Goal: Task Accomplishment & Management: Use online tool/utility

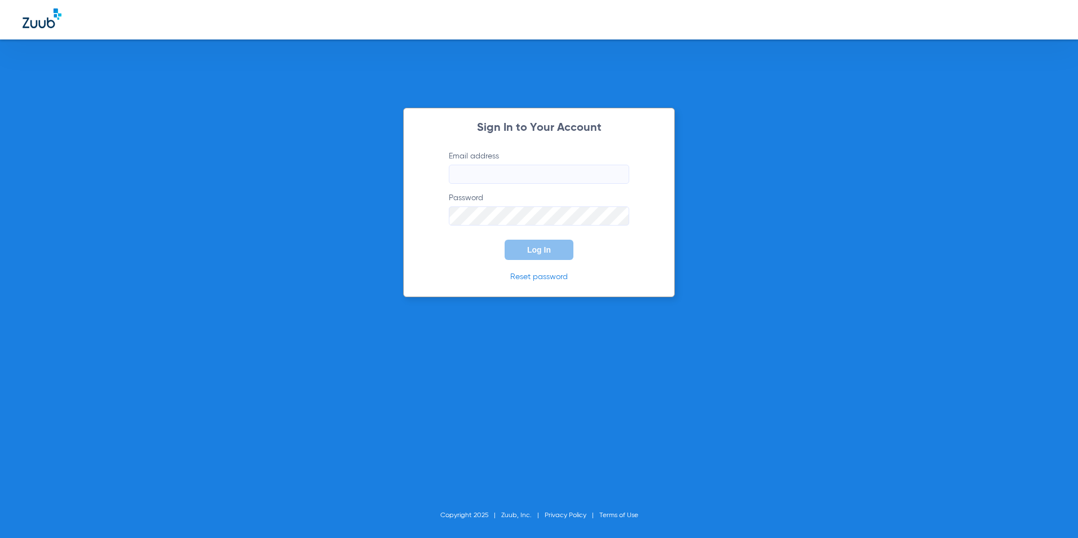
click at [514, 186] on form "Email address Password Log In" at bounding box center [539, 204] width 214 height 109
click at [517, 180] on input "Email address" at bounding box center [539, 174] width 180 height 19
type input "[EMAIL_ADDRESS][DOMAIN_NAME]"
click at [521, 246] on button "Log In" at bounding box center [538, 250] width 69 height 20
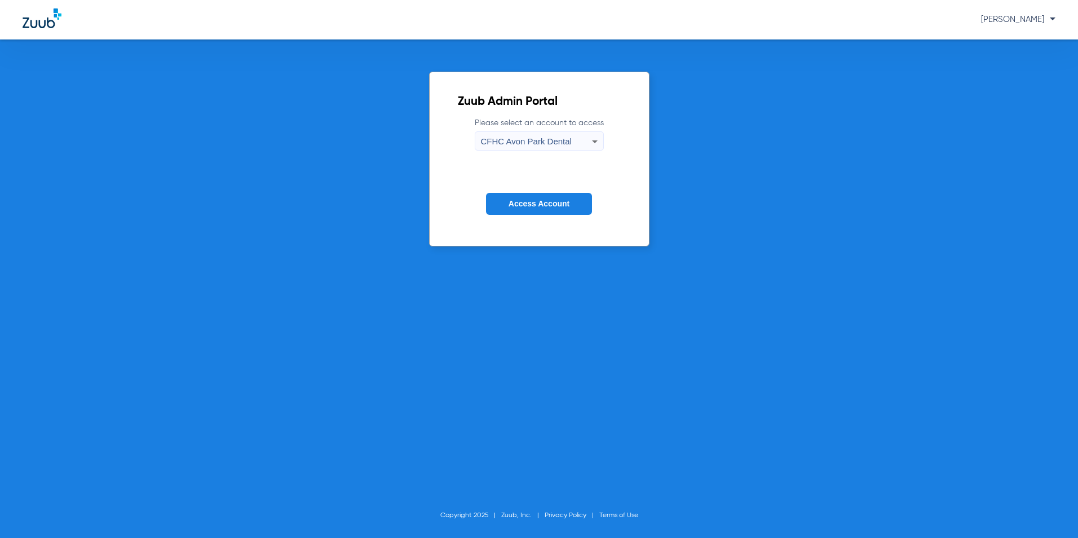
click at [565, 140] on span "CFHC Avon Park Dental" at bounding box center [526, 141] width 91 height 10
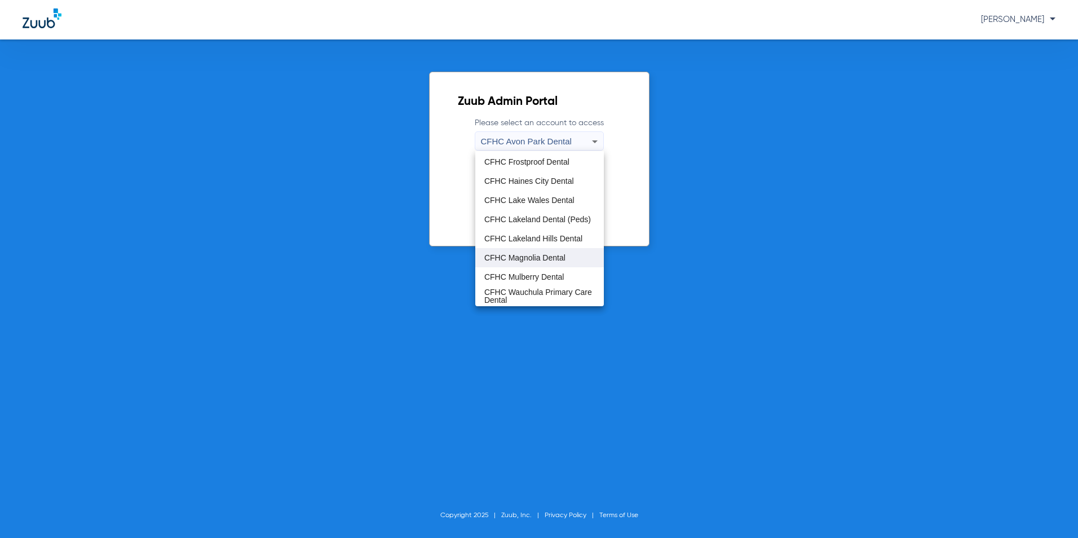
scroll to position [75, 0]
click at [535, 242] on span "CFHC Magnolia Dental" at bounding box center [524, 239] width 81 height 8
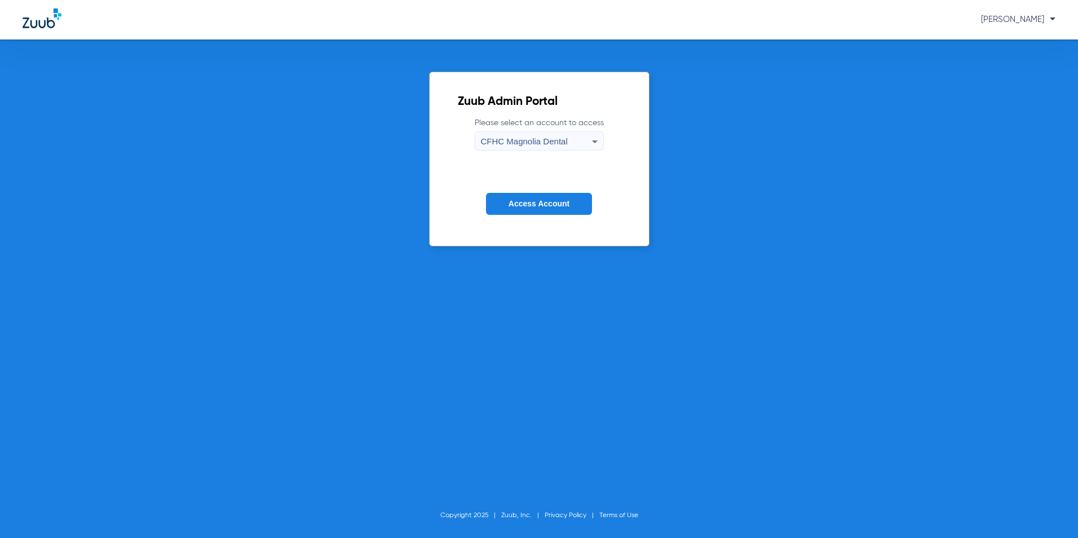
click at [535, 196] on button "Access Account" at bounding box center [539, 204] width 106 height 22
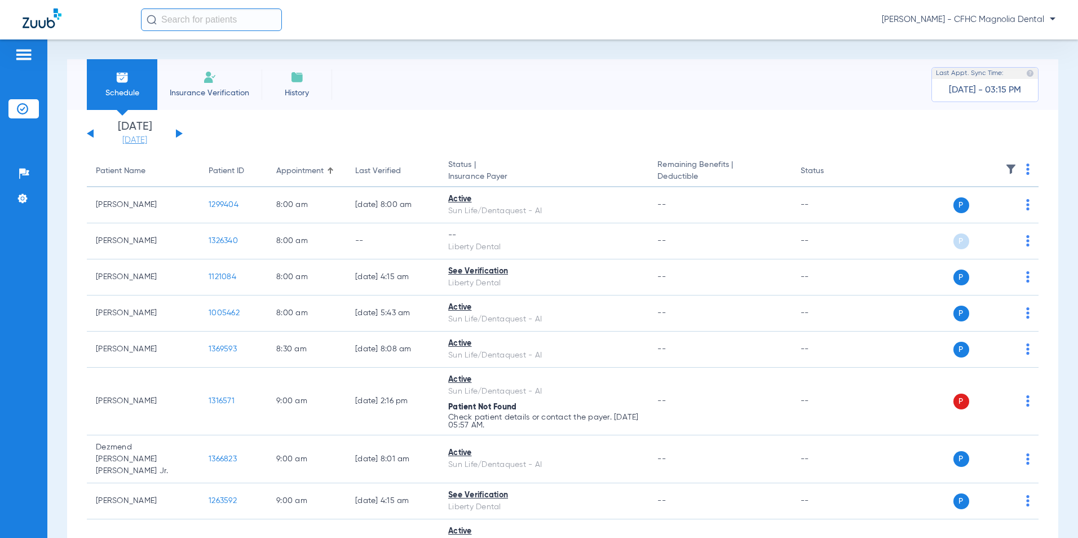
click at [143, 138] on link "[DATE]" at bounding box center [135, 140] width 68 height 11
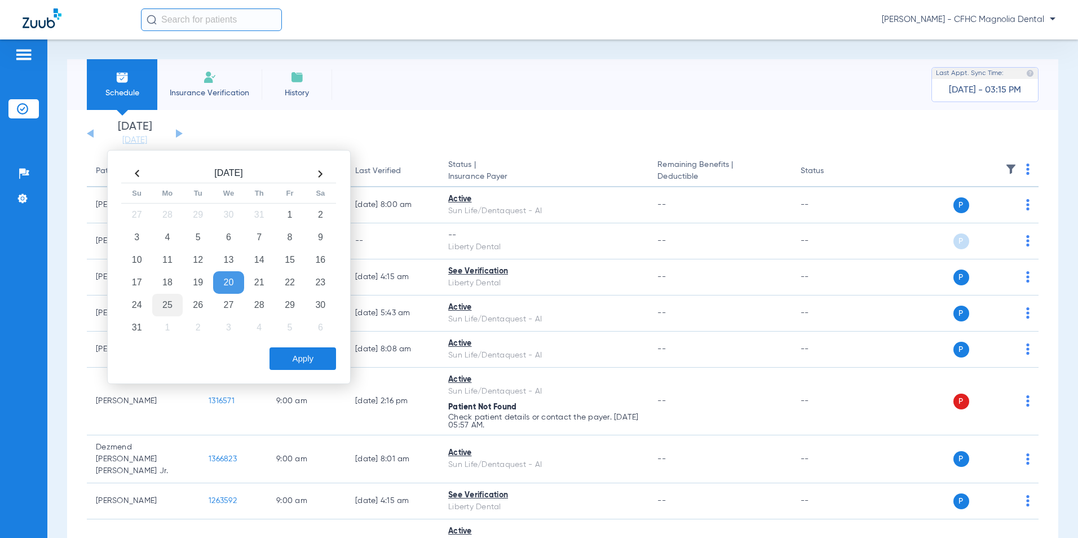
click at [158, 304] on td "25" at bounding box center [167, 305] width 30 height 23
click at [287, 349] on button "Apply" at bounding box center [302, 358] width 67 height 23
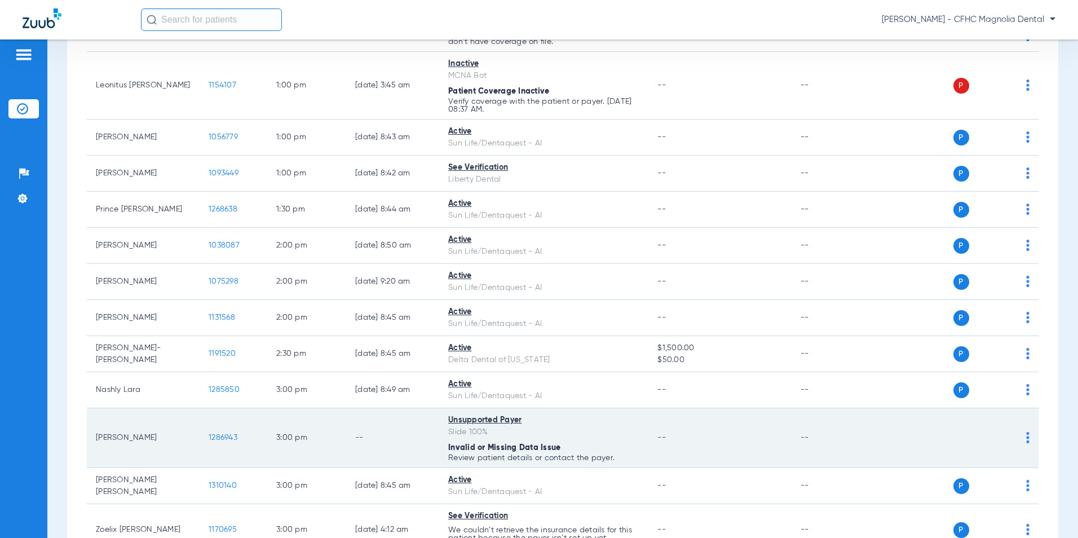
scroll to position [605, 0]
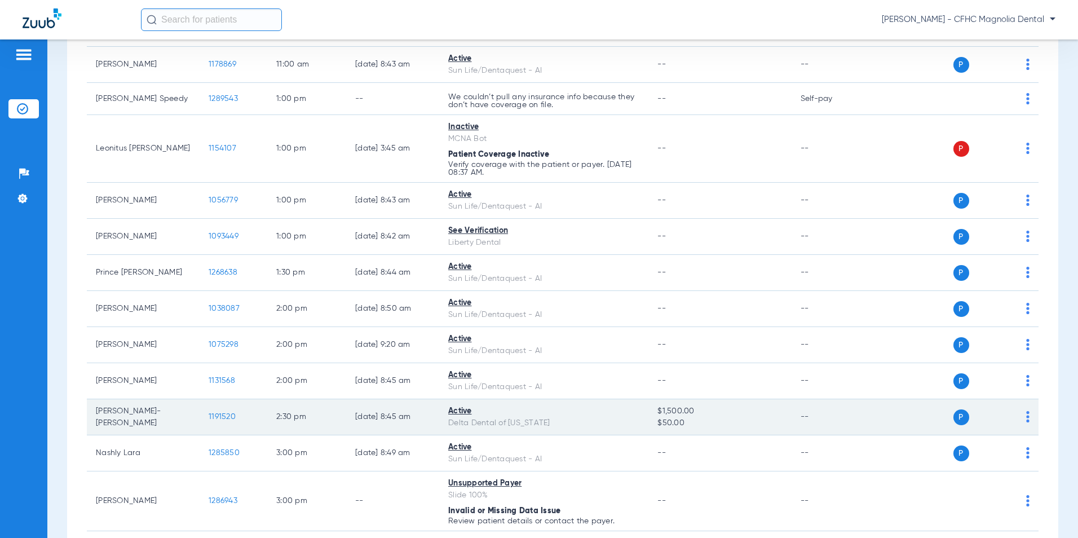
click at [233, 415] on span "1191520" at bounding box center [222, 417] width 27 height 8
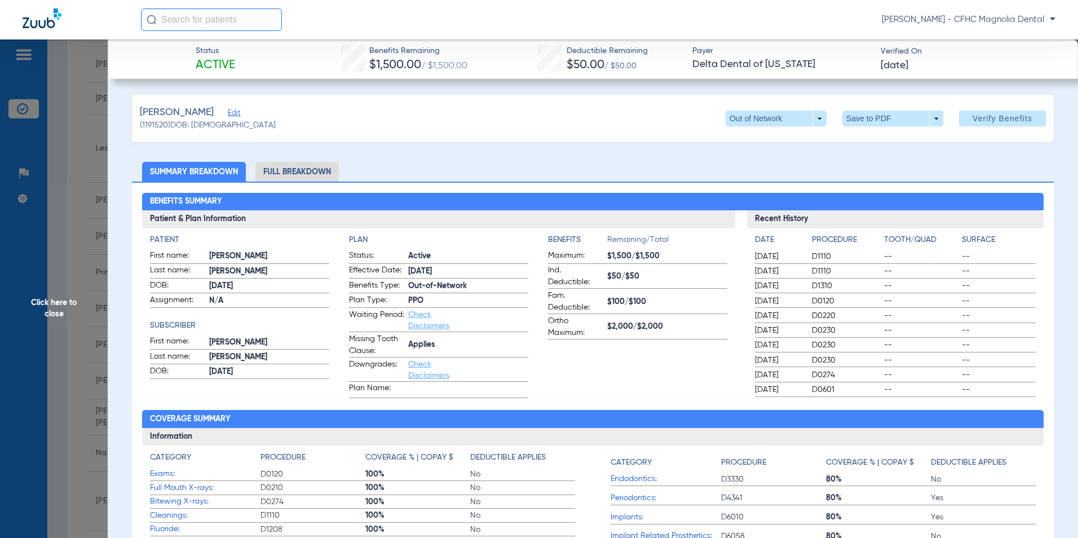
click at [53, 276] on span "Click here to close" at bounding box center [54, 308] width 108 height 538
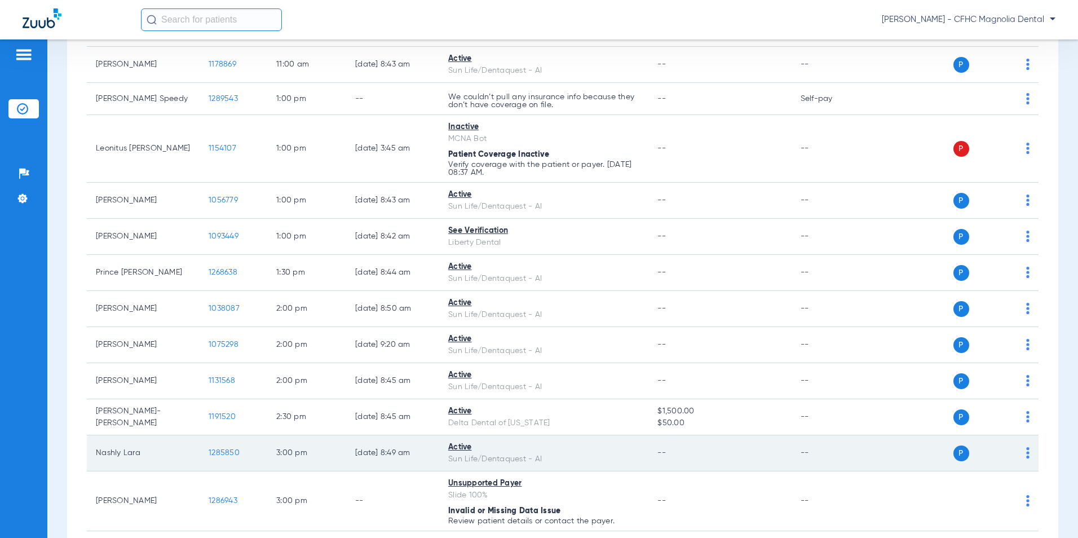
click at [223, 449] on span "1285850" at bounding box center [224, 453] width 31 height 8
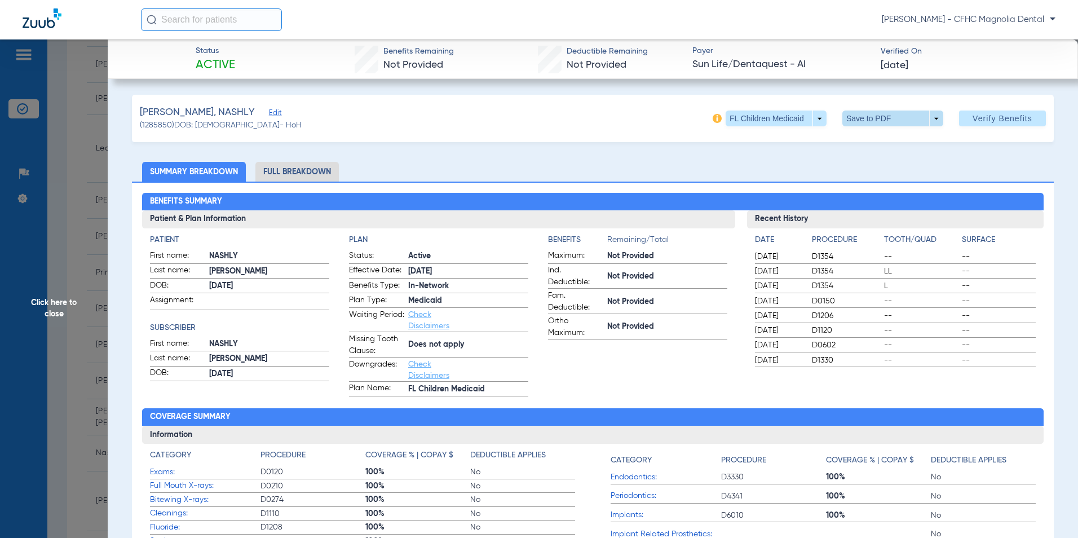
click at [868, 116] on span at bounding box center [892, 118] width 101 height 16
click at [887, 147] on button "insert_drive_file Save to PDF" at bounding box center [876, 141] width 85 height 23
click at [47, 290] on span "Click here to close" at bounding box center [54, 308] width 108 height 538
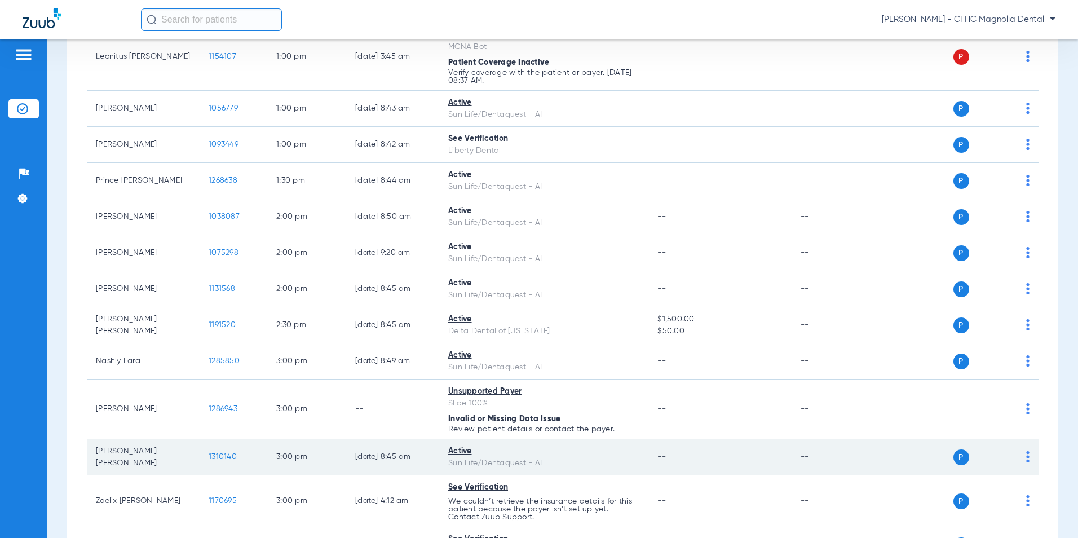
scroll to position [718, 0]
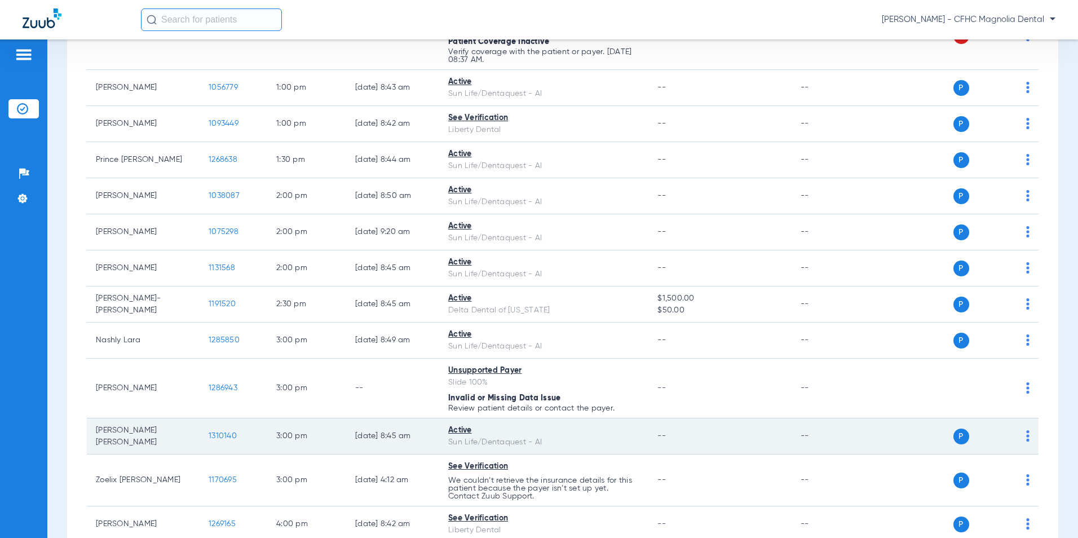
click at [221, 437] on span "1310140" at bounding box center [223, 436] width 28 height 8
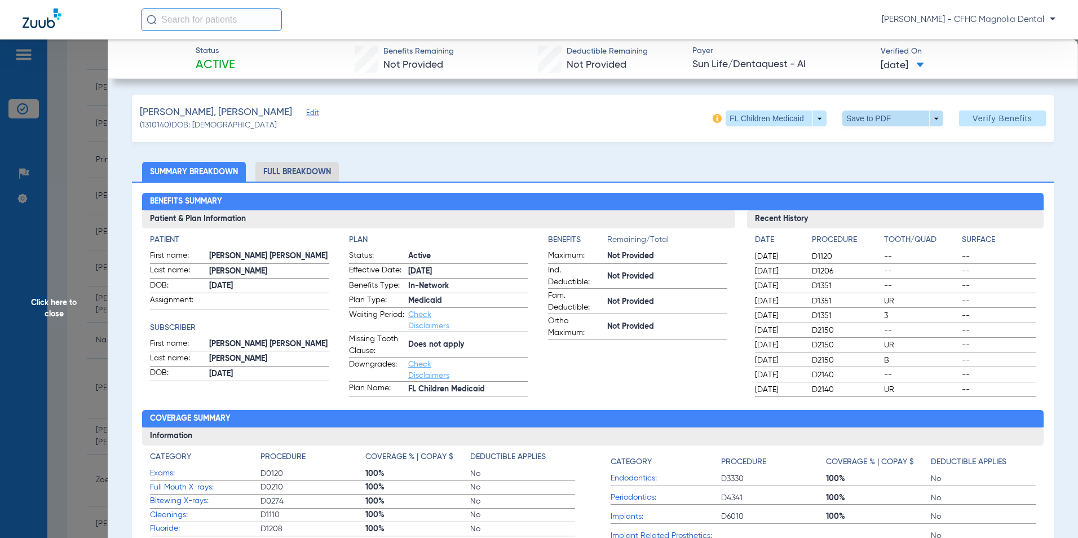
click at [849, 116] on span at bounding box center [892, 118] width 101 height 16
click at [853, 139] on mat-icon "insert_drive_file" at bounding box center [850, 141] width 14 height 14
click at [35, 306] on span "Click here to close" at bounding box center [54, 308] width 108 height 538
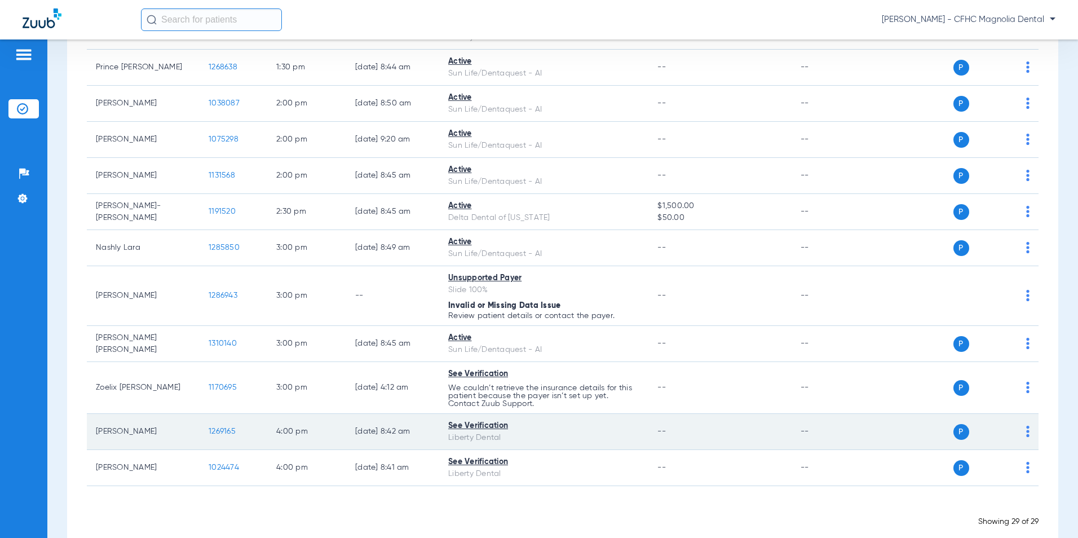
scroll to position [831, 0]
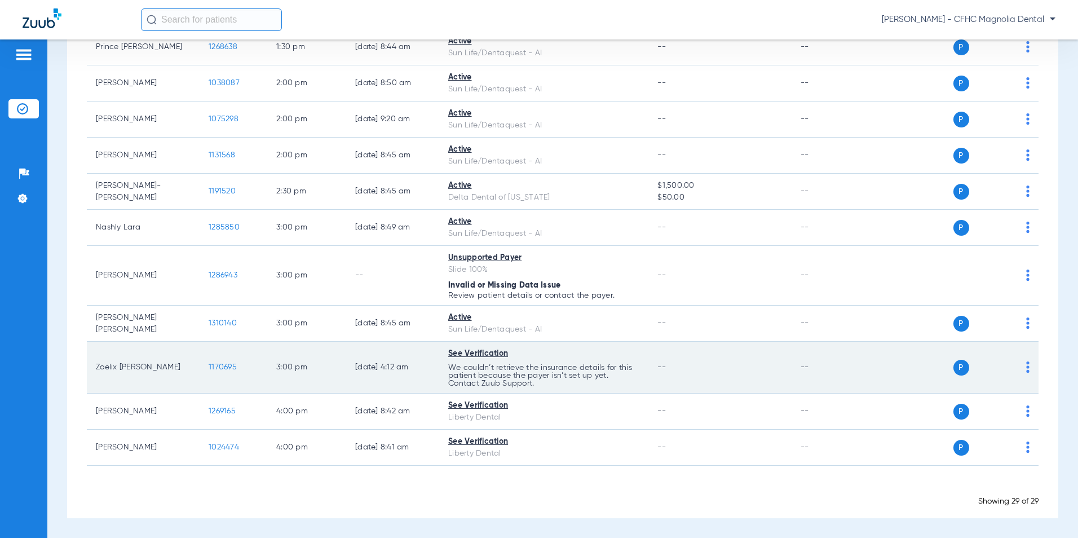
click at [144, 371] on td "Zoelix [PERSON_NAME]" at bounding box center [143, 368] width 113 height 52
click at [228, 370] on span "1170695" at bounding box center [223, 367] width 28 height 8
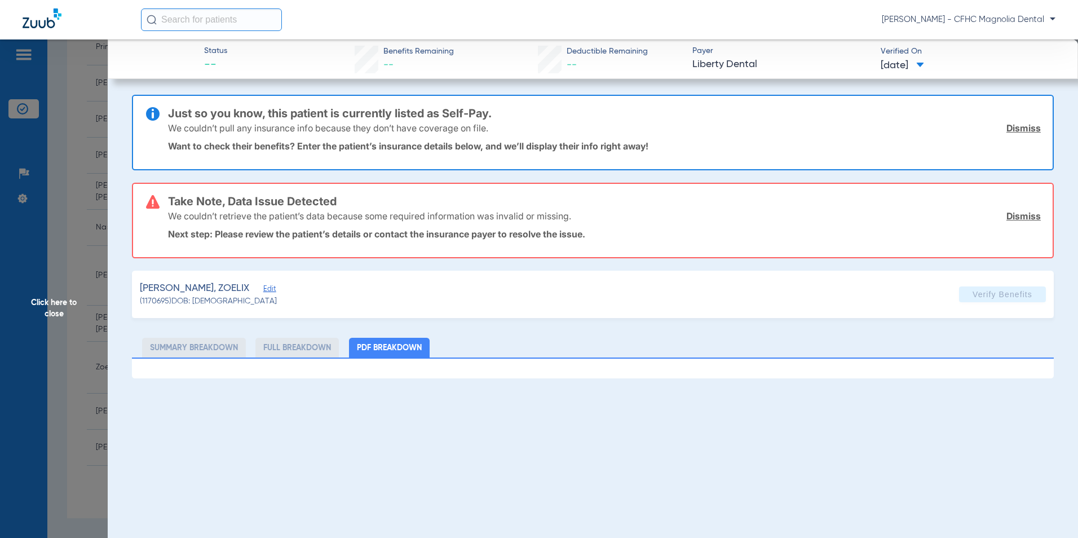
click at [78, 302] on span "Click here to close" at bounding box center [54, 308] width 108 height 538
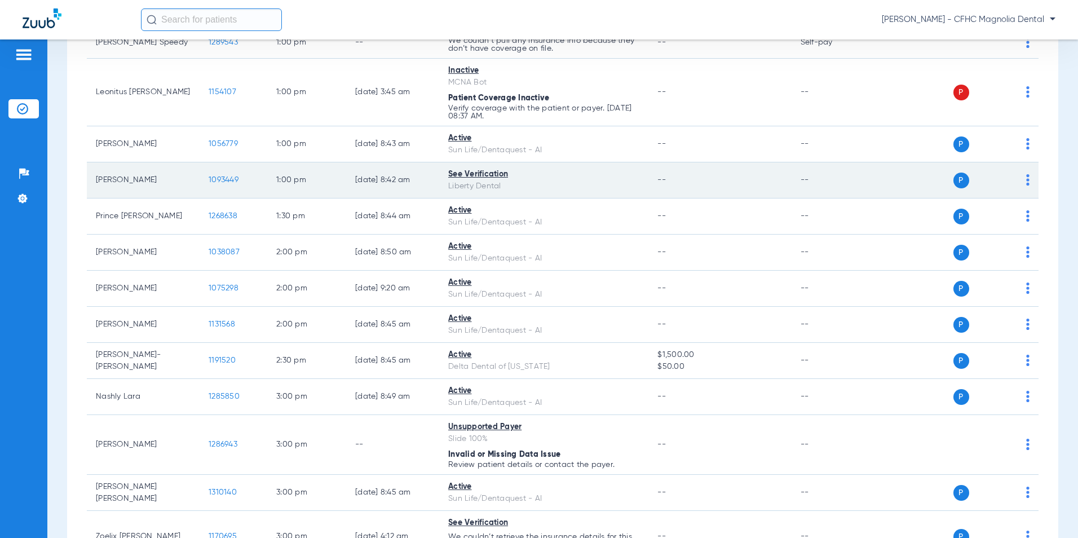
scroll to position [656, 0]
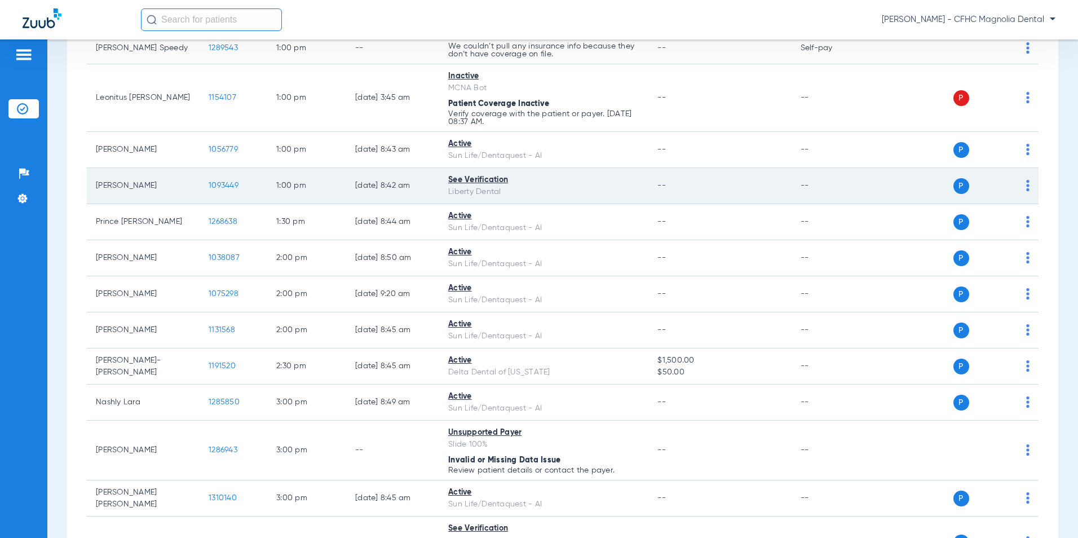
click at [196, 183] on td "[PERSON_NAME]" at bounding box center [143, 186] width 113 height 36
click at [209, 181] on span "1093449" at bounding box center [224, 185] width 30 height 8
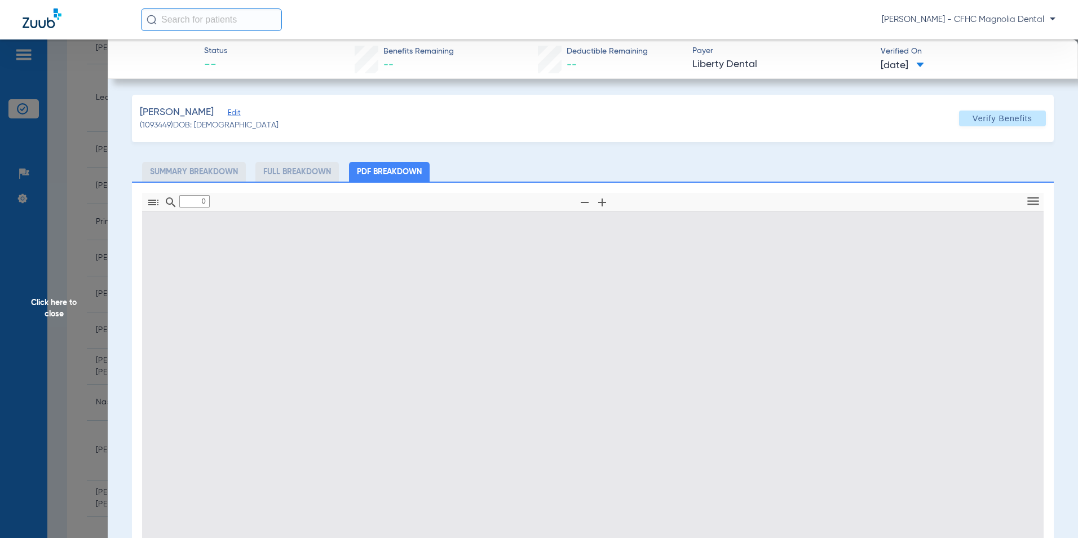
type input "1"
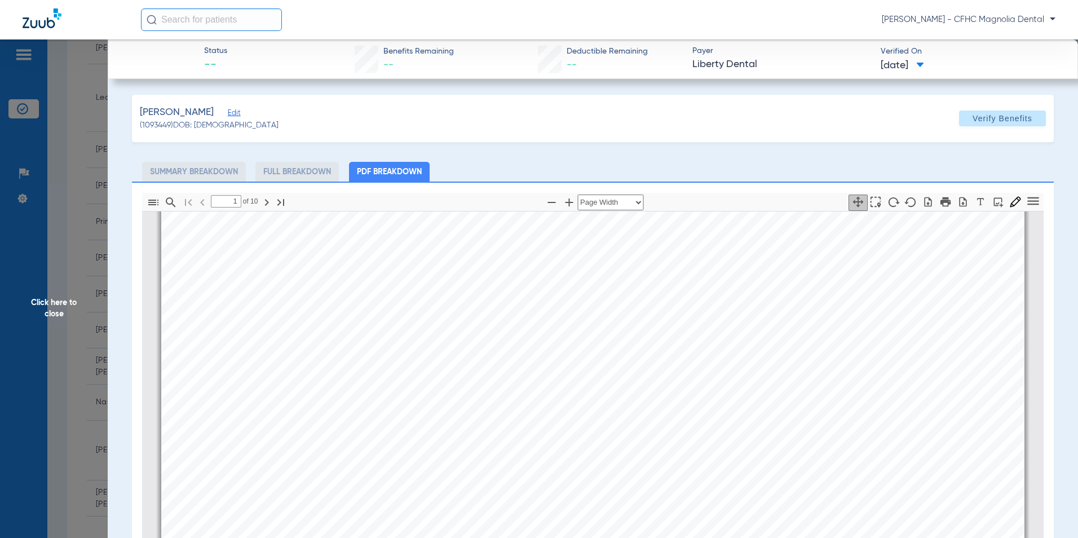
scroll to position [62, 0]
click at [1019, 159] on div "[PERSON_NAME] Edit (1093449) DOB: [DEMOGRAPHIC_DATA] Verify Benefits Subscriber…" at bounding box center [593, 417] width 922 height 645
drag, startPoint x: 77, startPoint y: 290, endPoint x: 68, endPoint y: 301, distance: 13.6
click at [77, 291] on span "Click here to close" at bounding box center [54, 308] width 108 height 538
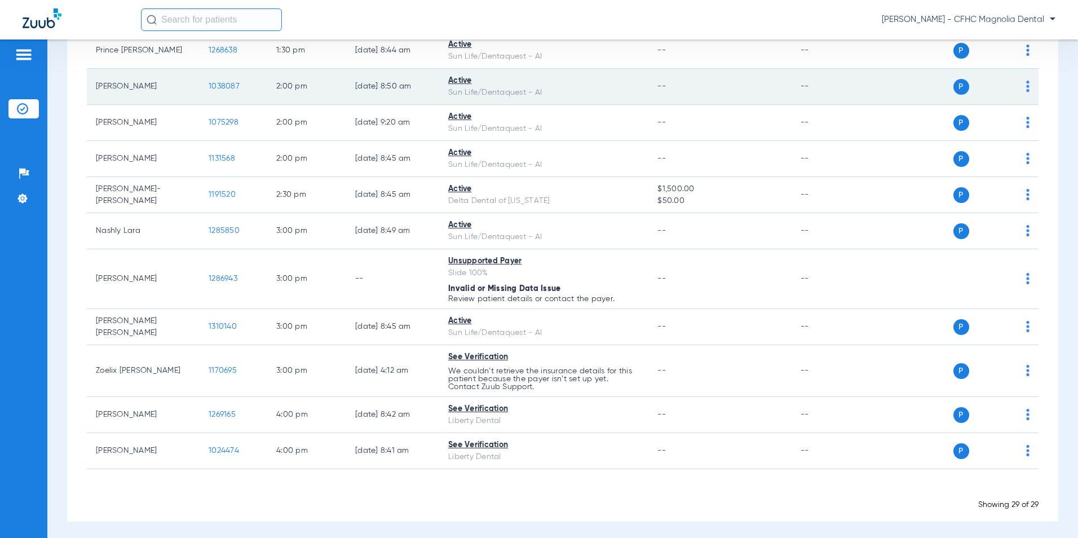
scroll to position [831, 0]
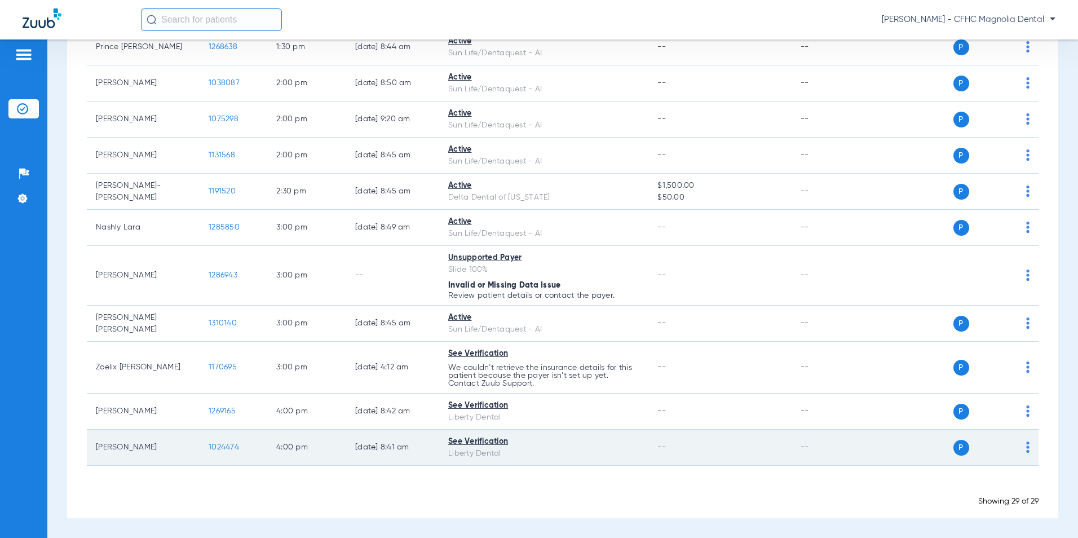
click at [236, 447] on span "1024474" at bounding box center [224, 447] width 30 height 8
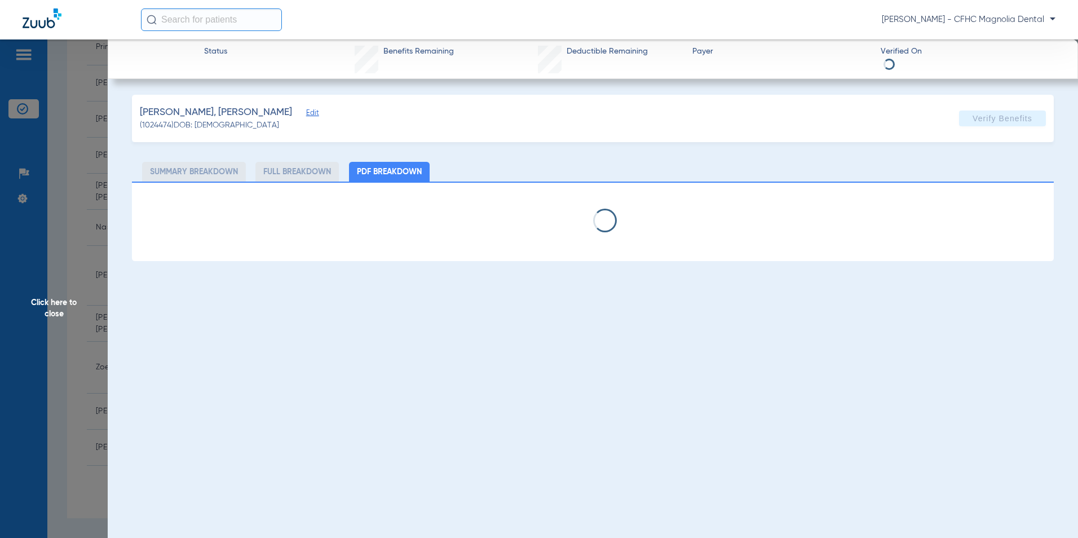
select select "page-width"
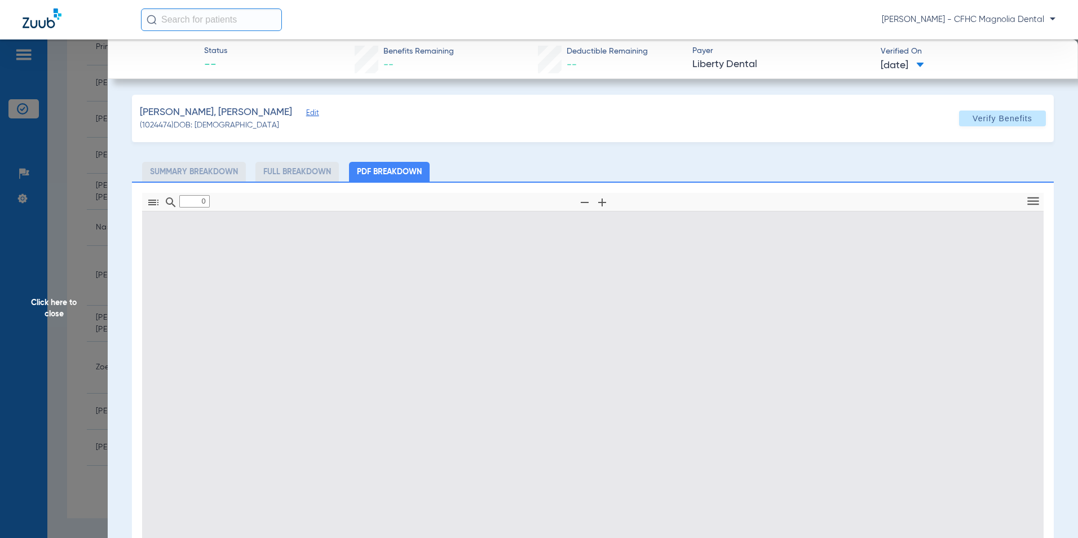
type input "1"
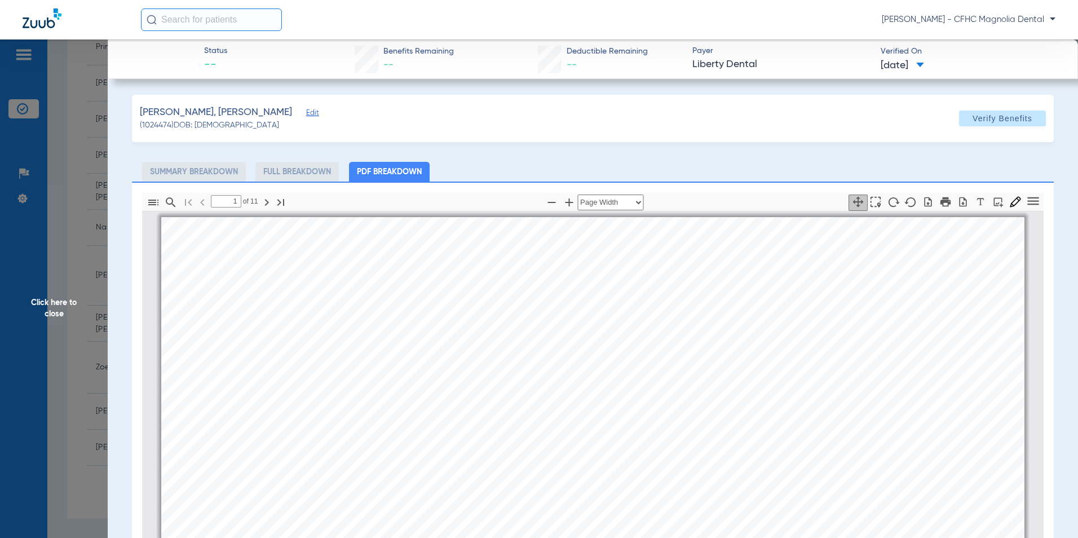
scroll to position [6, 0]
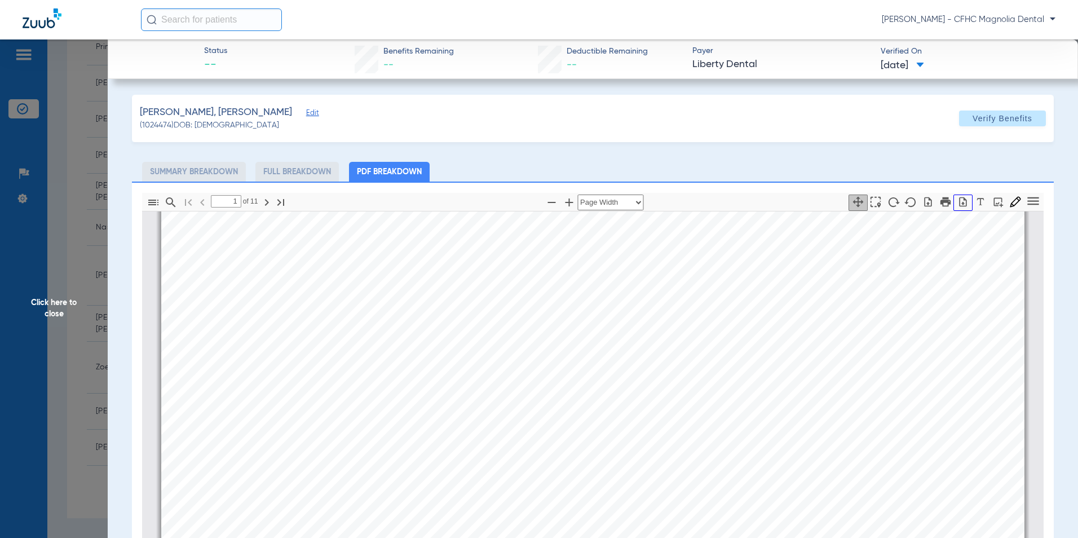
click at [954, 207] on button "button" at bounding box center [962, 202] width 19 height 16
click at [36, 288] on span "Click here to close" at bounding box center [54, 308] width 108 height 538
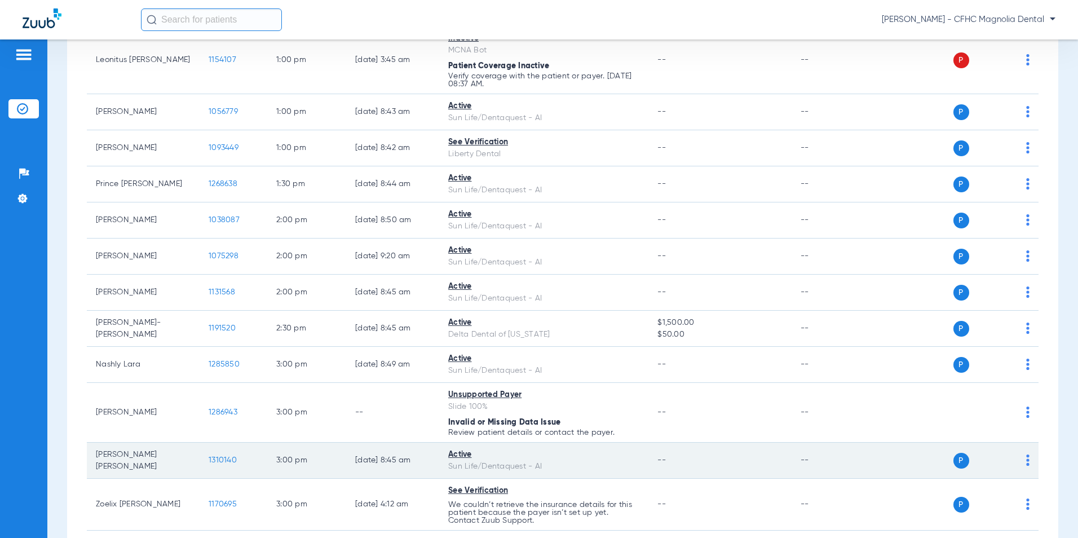
scroll to position [662, 0]
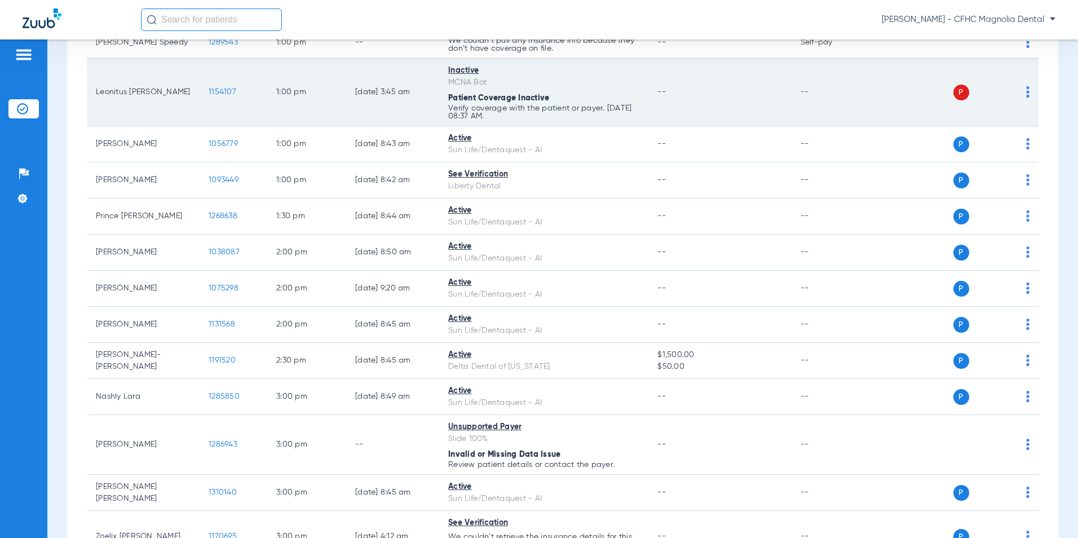
click at [1026, 95] on td "P S" at bounding box center [952, 93] width 171 height 68
click at [1021, 94] on td "P S" at bounding box center [952, 93] width 171 height 68
click at [1017, 91] on div "P S" at bounding box center [948, 93] width 162 height 16
click at [1017, 90] on div "P S" at bounding box center [948, 93] width 162 height 16
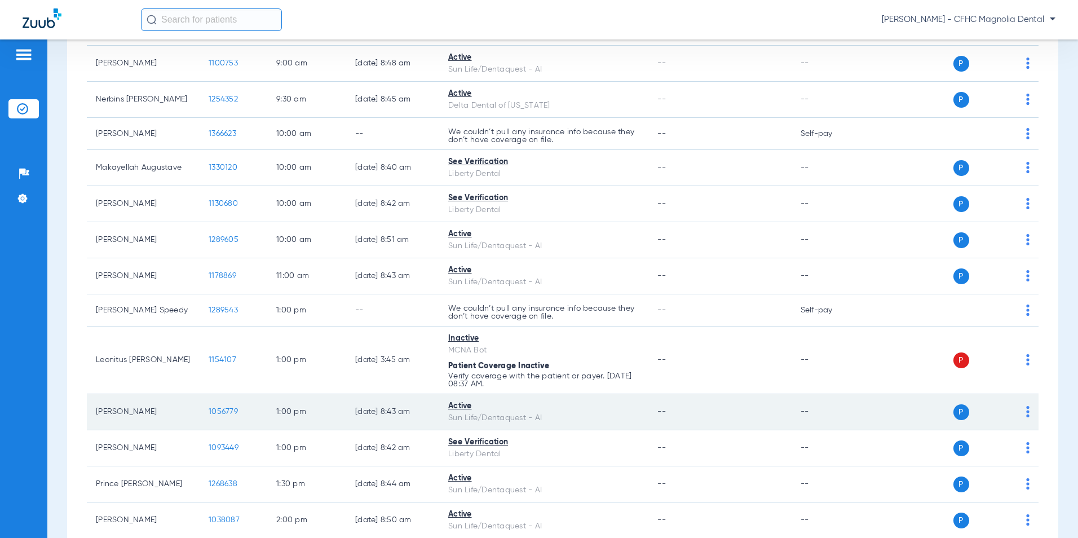
scroll to position [324, 0]
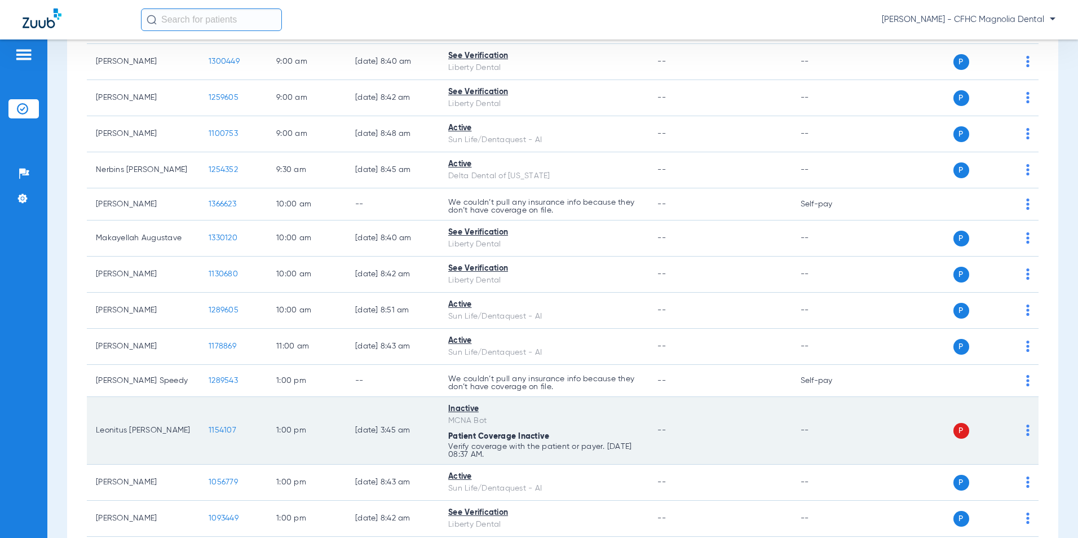
click at [1026, 431] on img at bounding box center [1027, 429] width 3 height 11
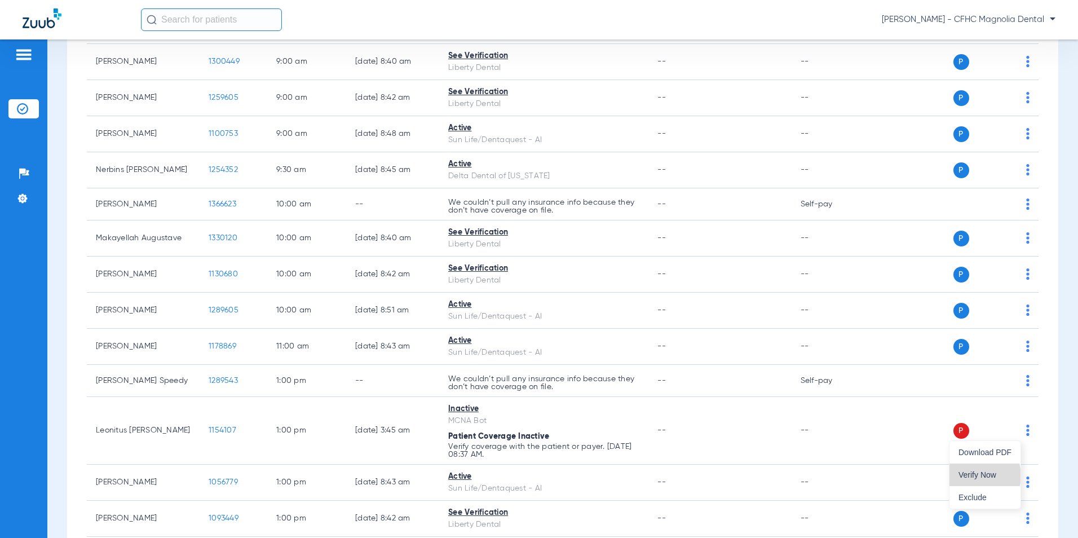
click at [978, 476] on span "Verify Now" at bounding box center [984, 475] width 53 height 8
